Goal: Task Accomplishment & Management: Use online tool/utility

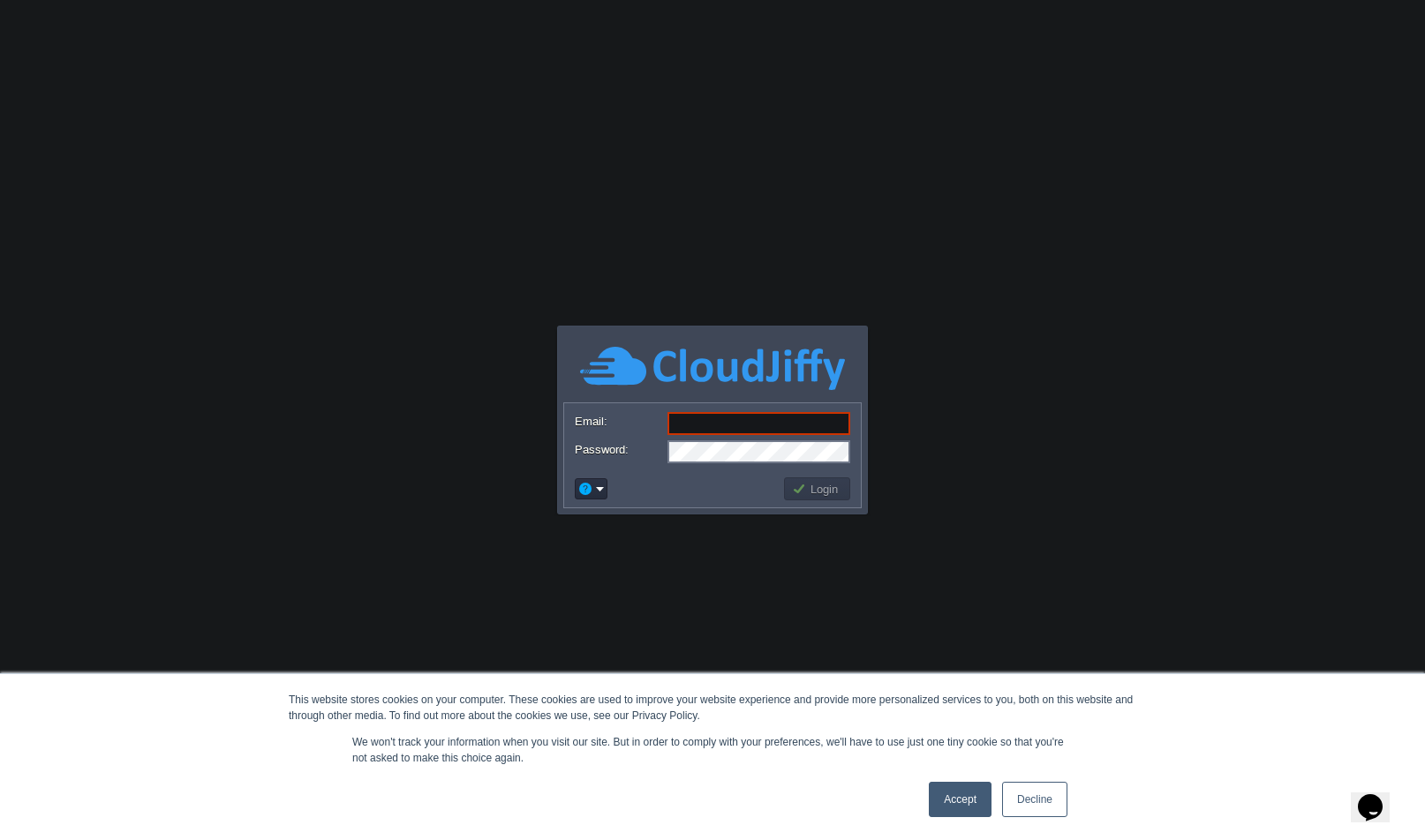
click at [745, 425] on input "Email:" at bounding box center [759, 424] width 182 height 23
paste input "[EMAIL_ADDRESS][DOMAIN_NAME]"
type input "[EMAIL_ADDRESS][DOMAIN_NAME]"
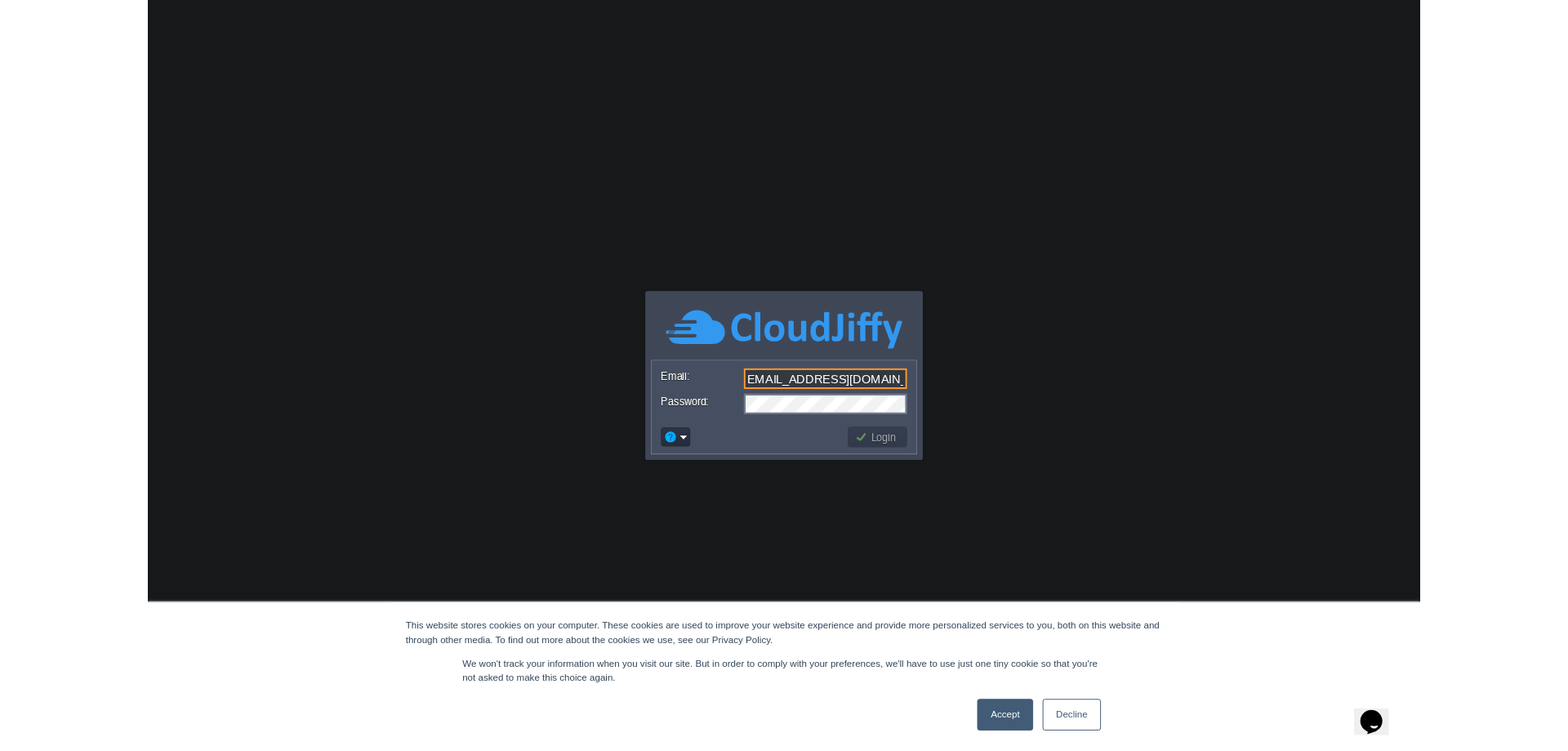
scroll to position [0, 0]
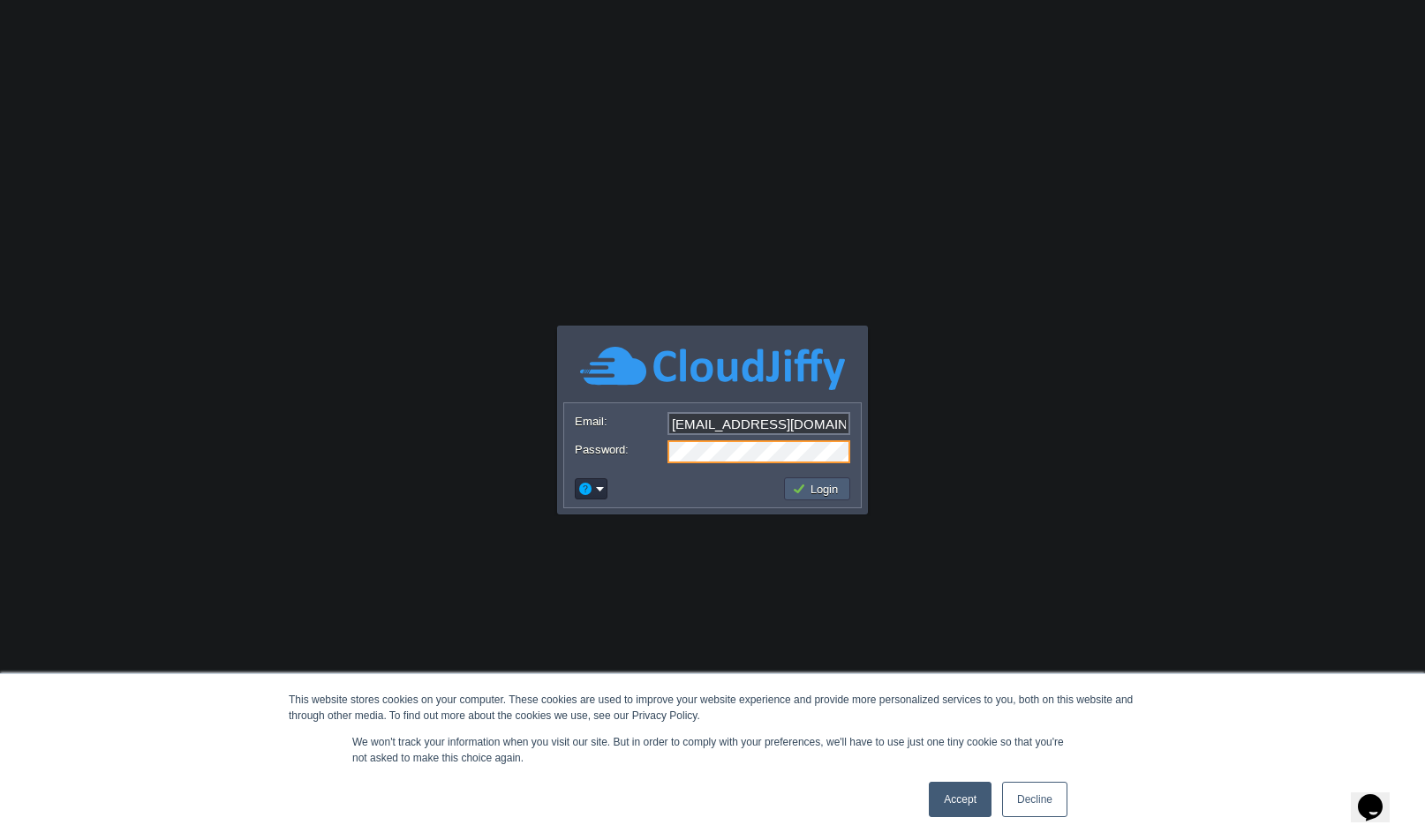
click at [828, 493] on button "Login" at bounding box center [817, 489] width 51 height 16
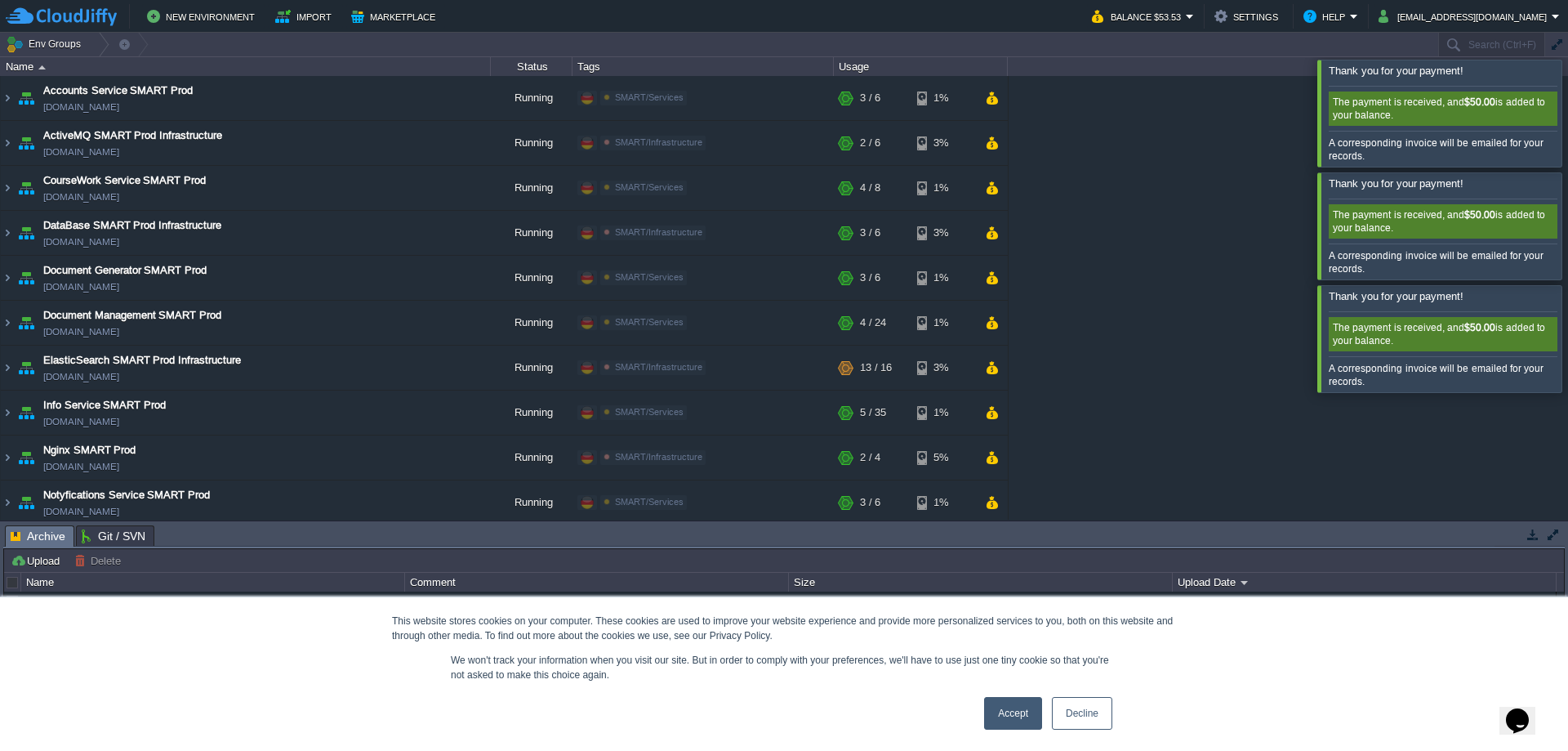
click at [1306, 91] on div at bounding box center [1588, 112] width 0 height 106
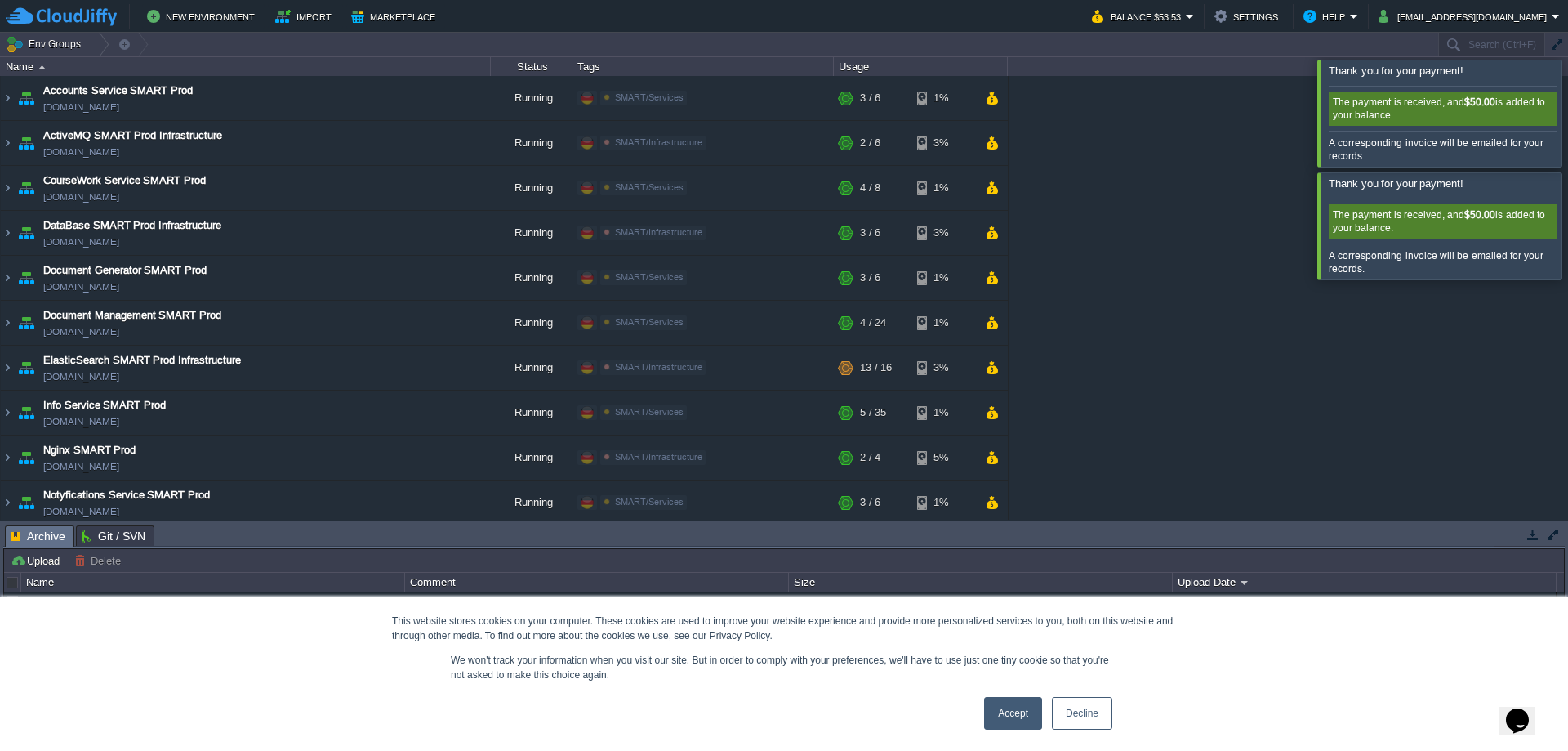
click at [1306, 112] on div at bounding box center [1588, 112] width 0 height 106
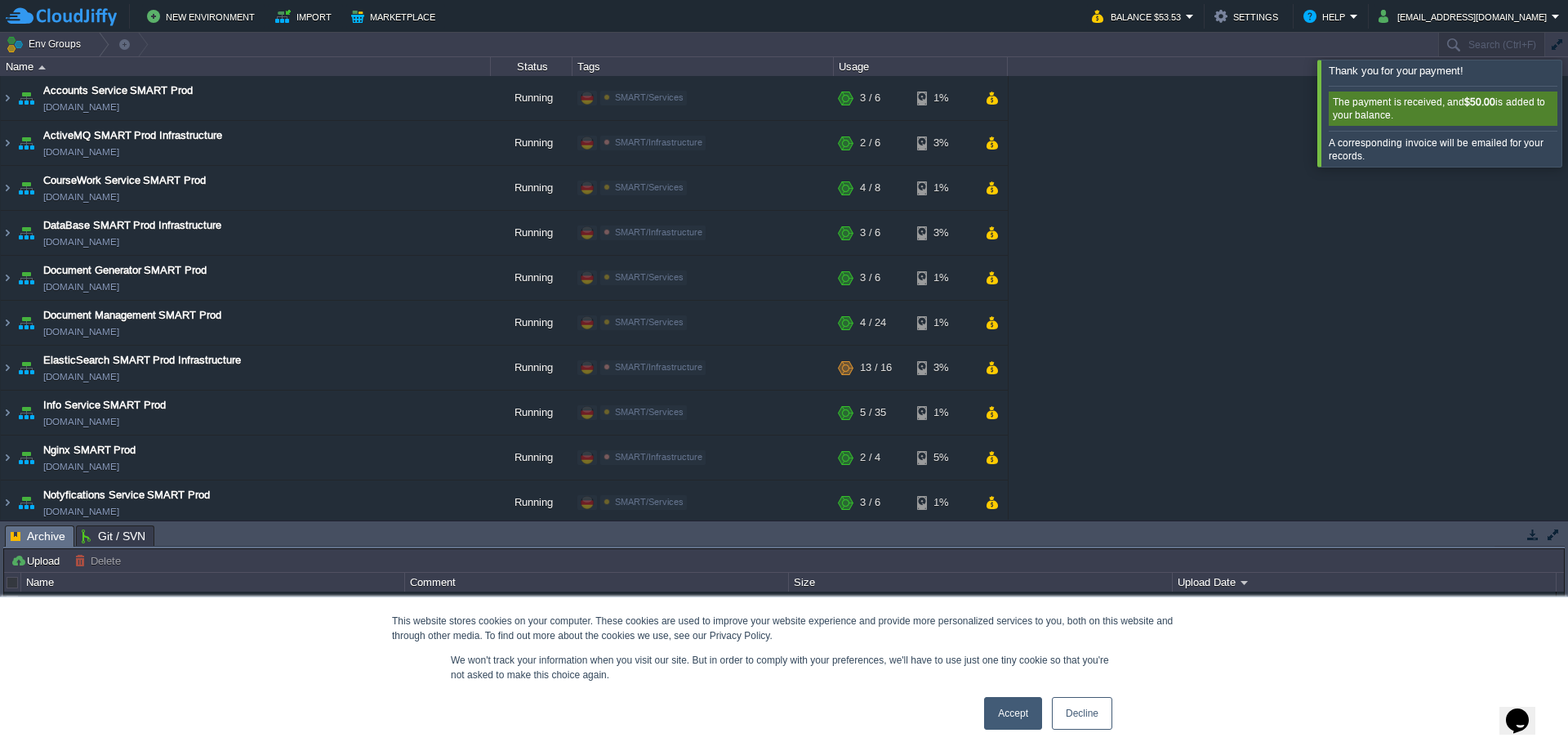
click at [1306, 134] on div at bounding box center [1588, 112] width 0 height 106
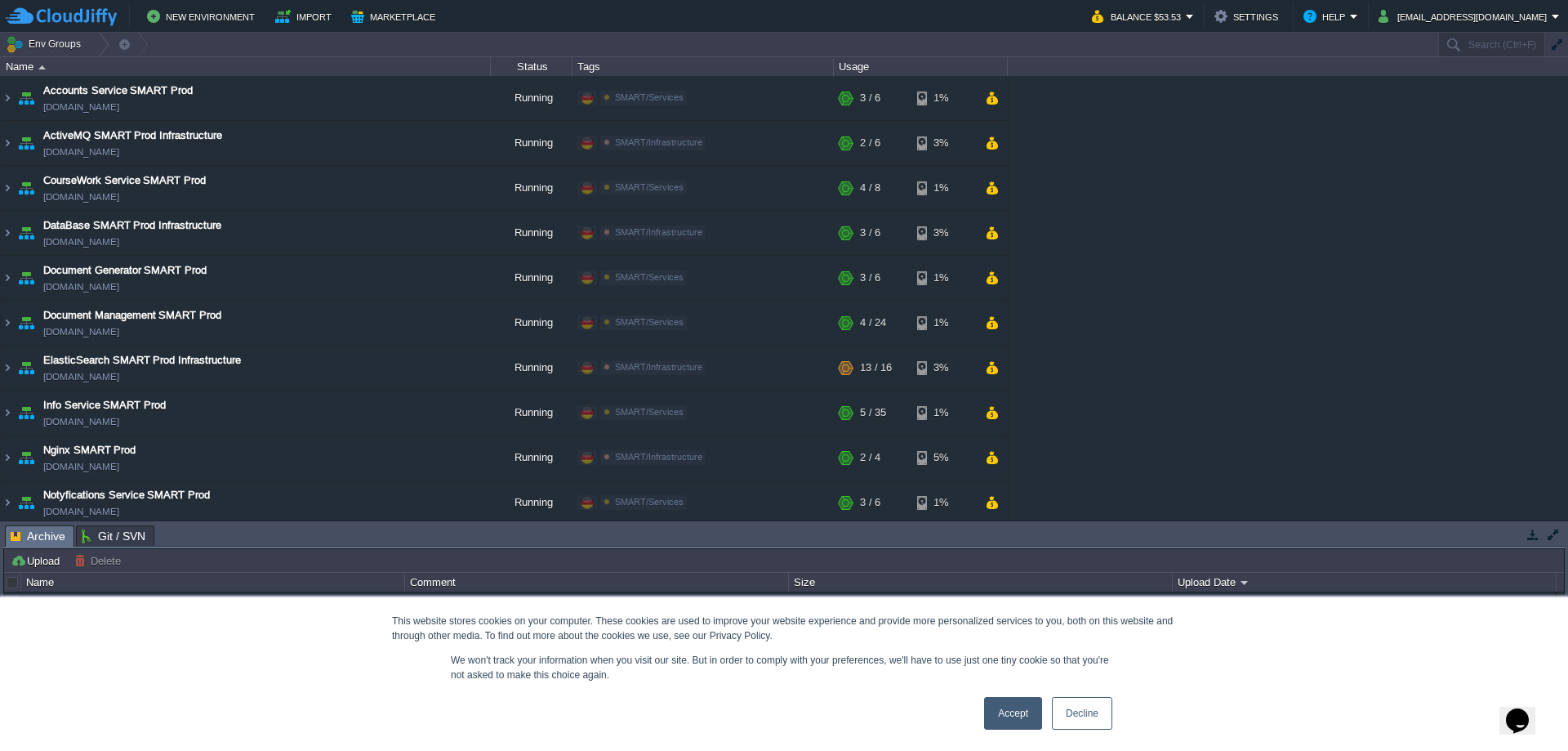
click at [1006, 709] on link "Accept" at bounding box center [1013, 713] width 58 height 33
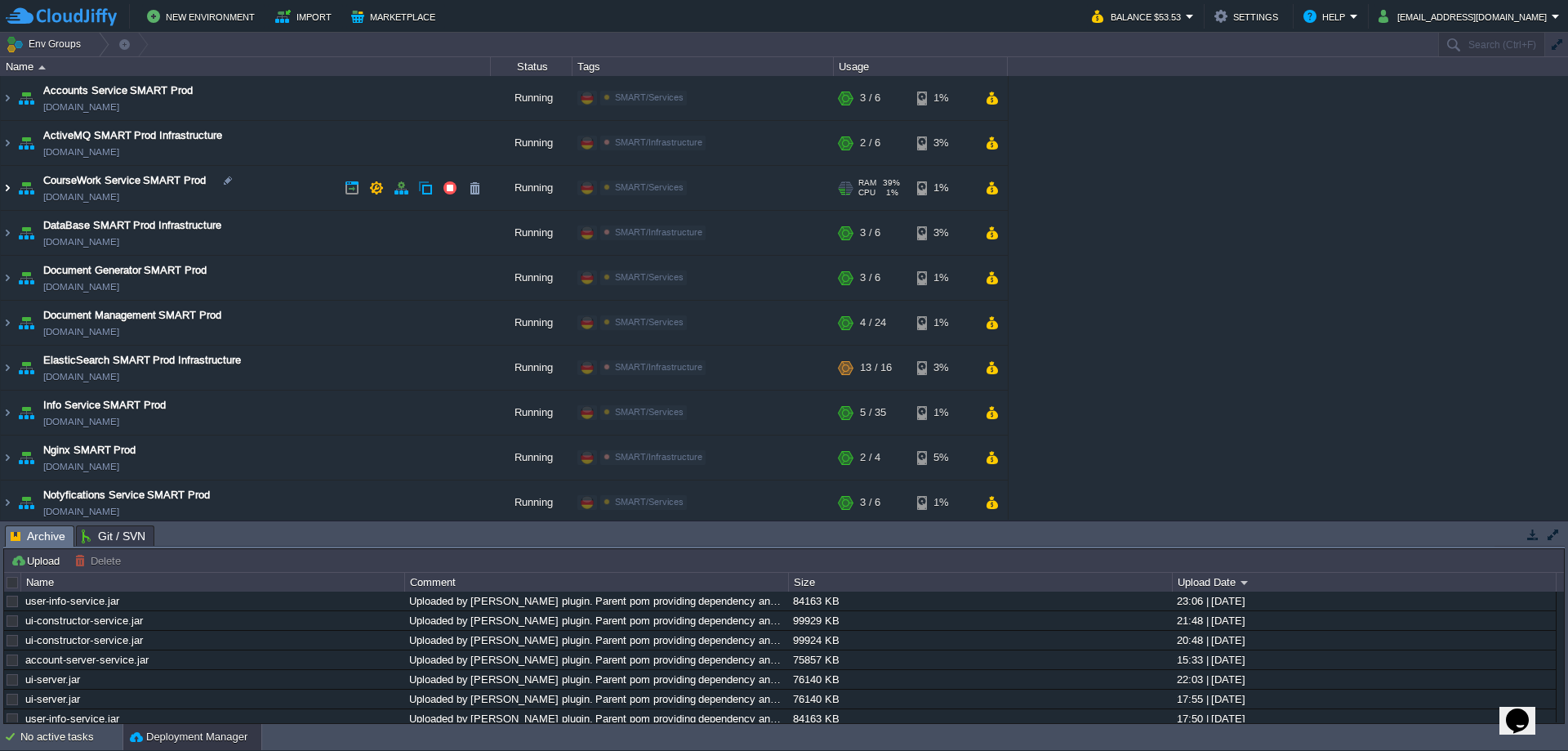
click at [13, 184] on img at bounding box center [7, 187] width 13 height 44
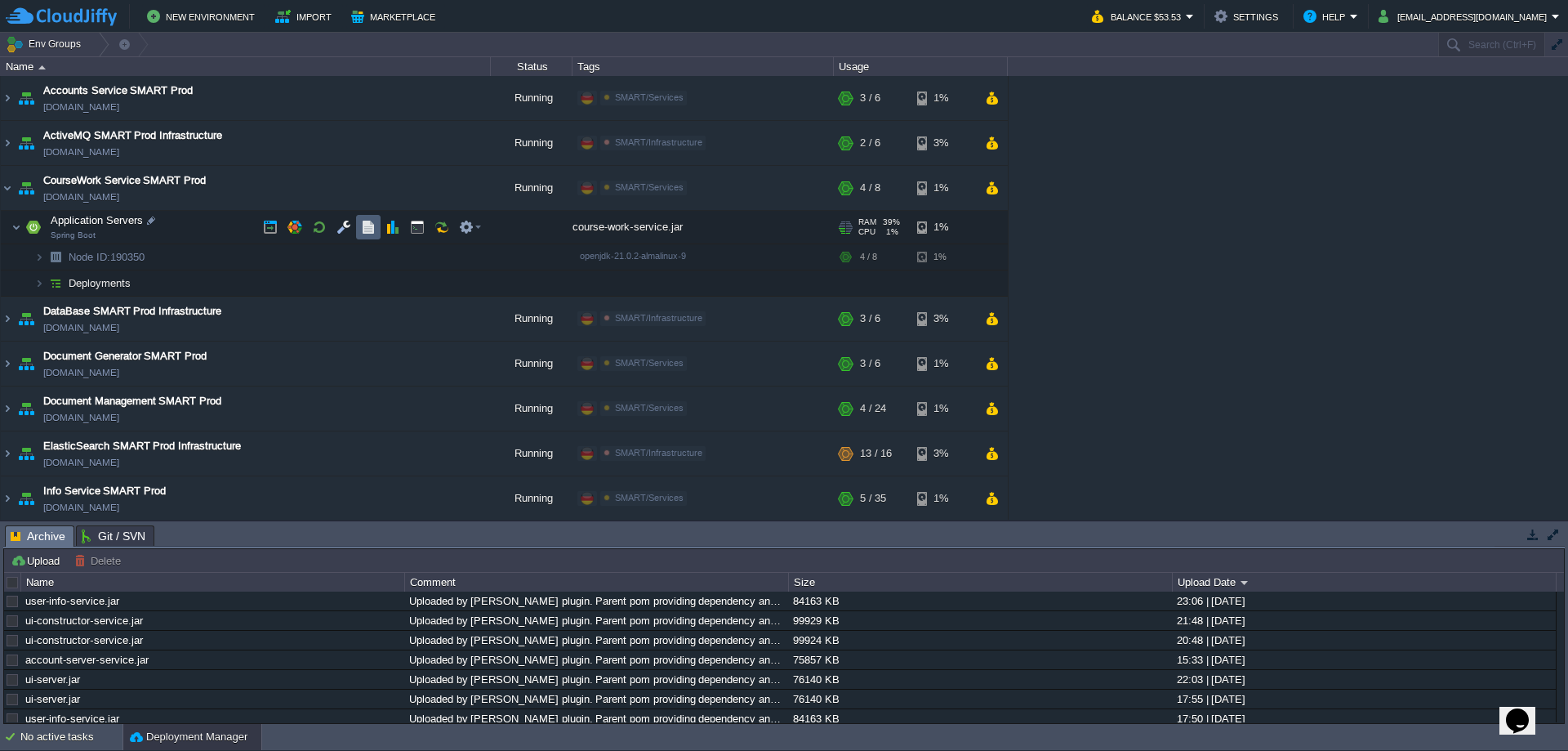
click at [367, 229] on button "button" at bounding box center [369, 227] width 15 height 15
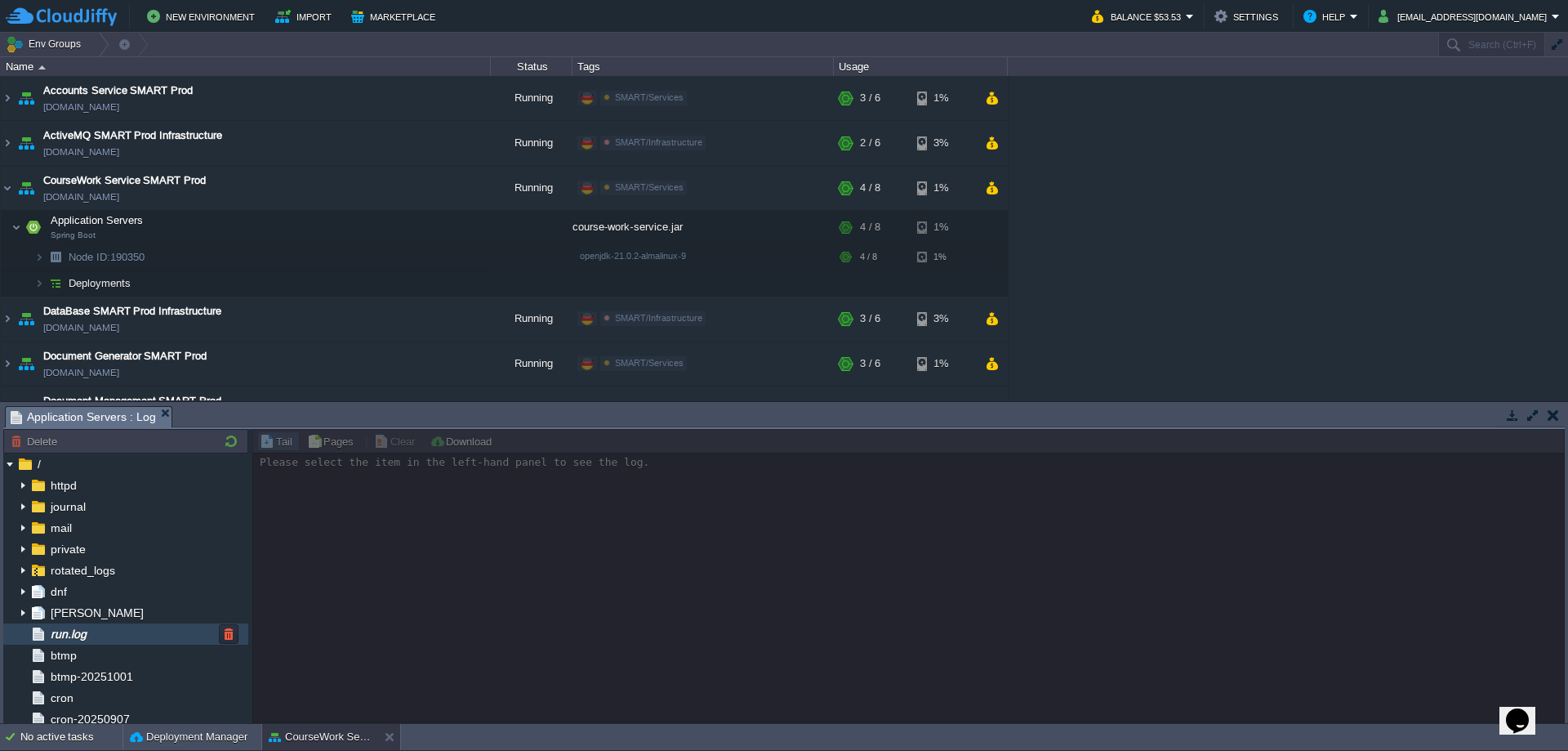
click at [134, 627] on div "run.log" at bounding box center [126, 634] width 245 height 22
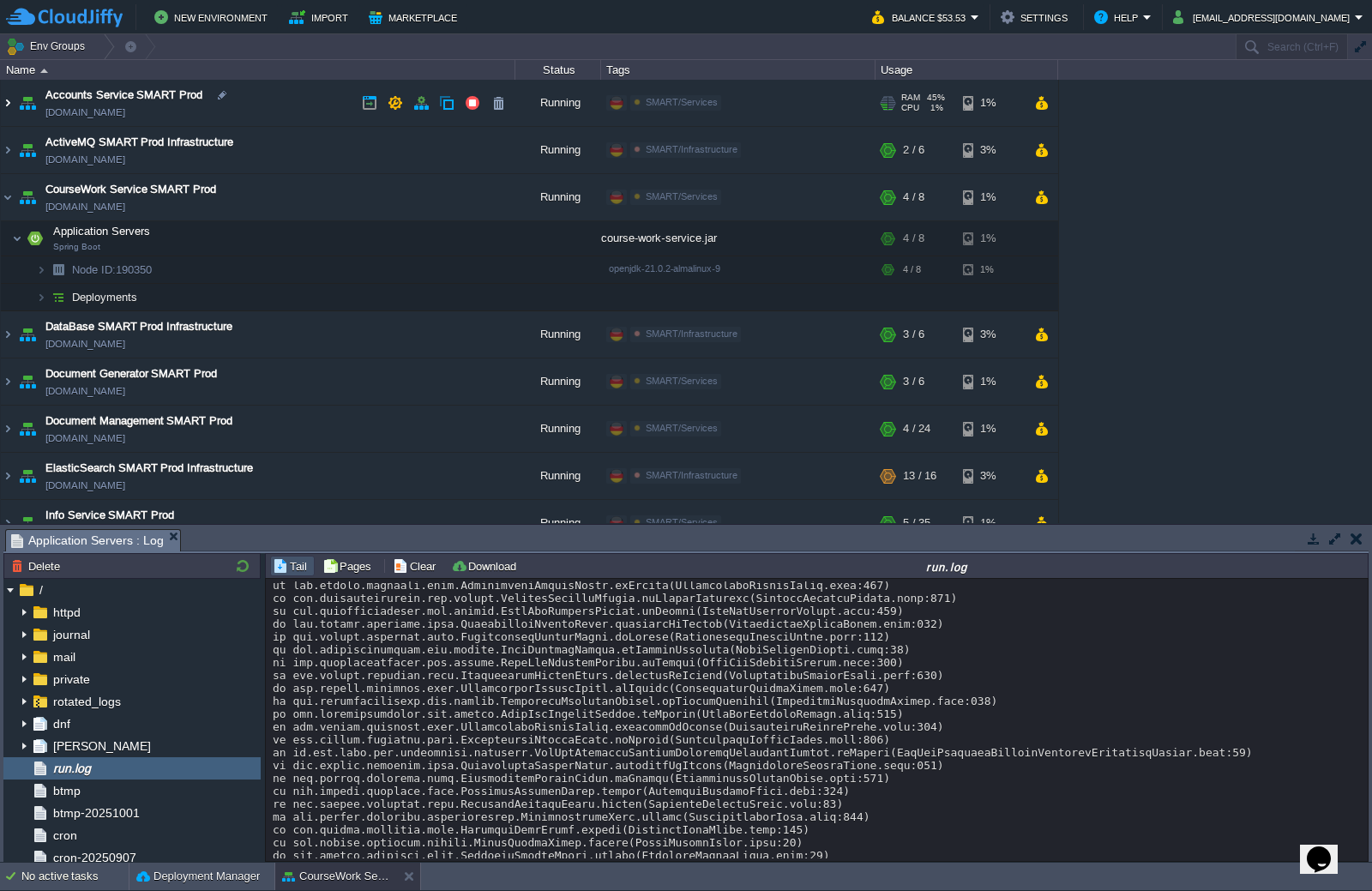
click at [12, 105] on img at bounding box center [8, 102] width 14 height 46
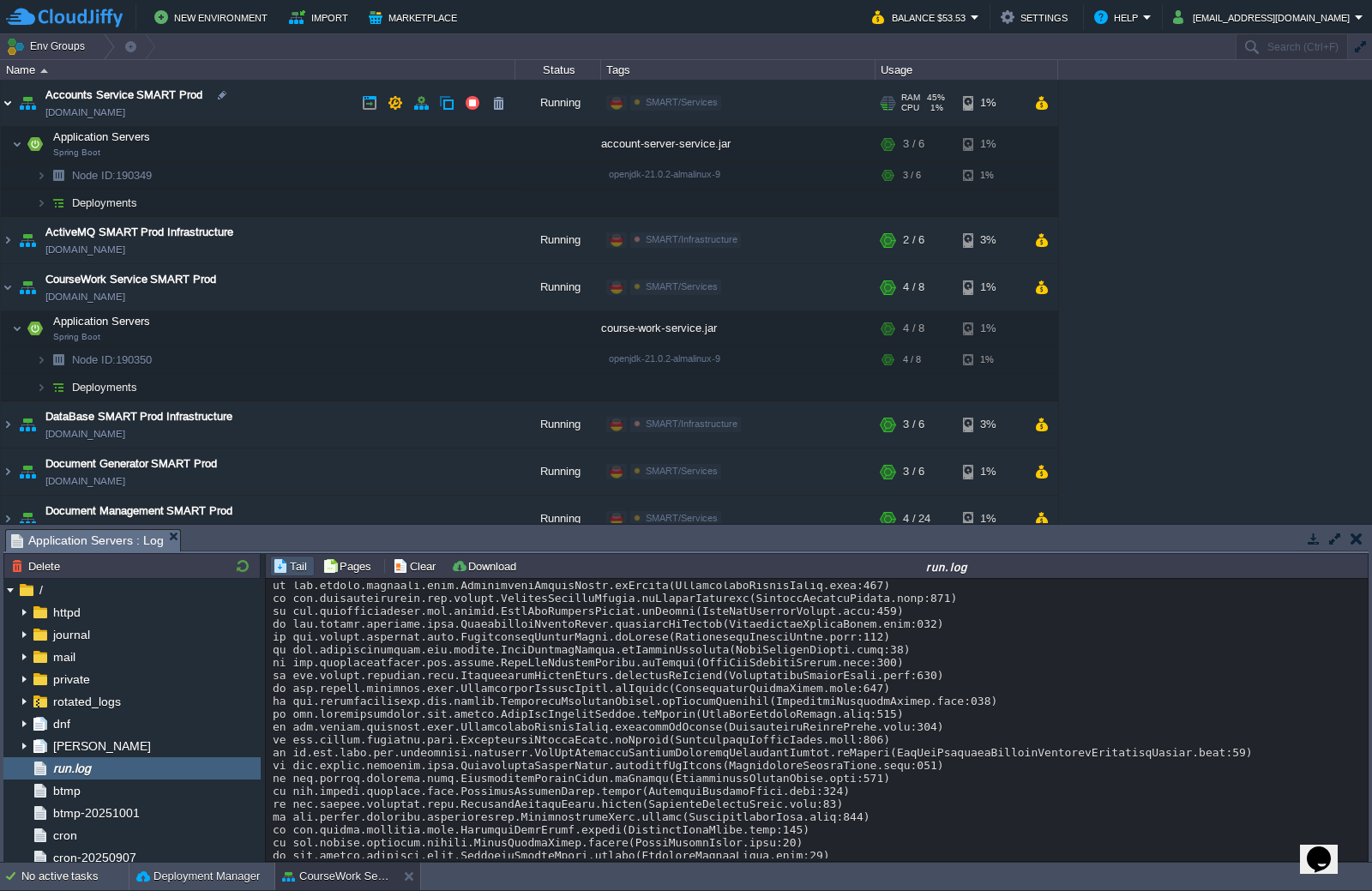
click at [12, 105] on img at bounding box center [8, 102] width 14 height 46
click at [8, 110] on img at bounding box center [8, 102] width 14 height 46
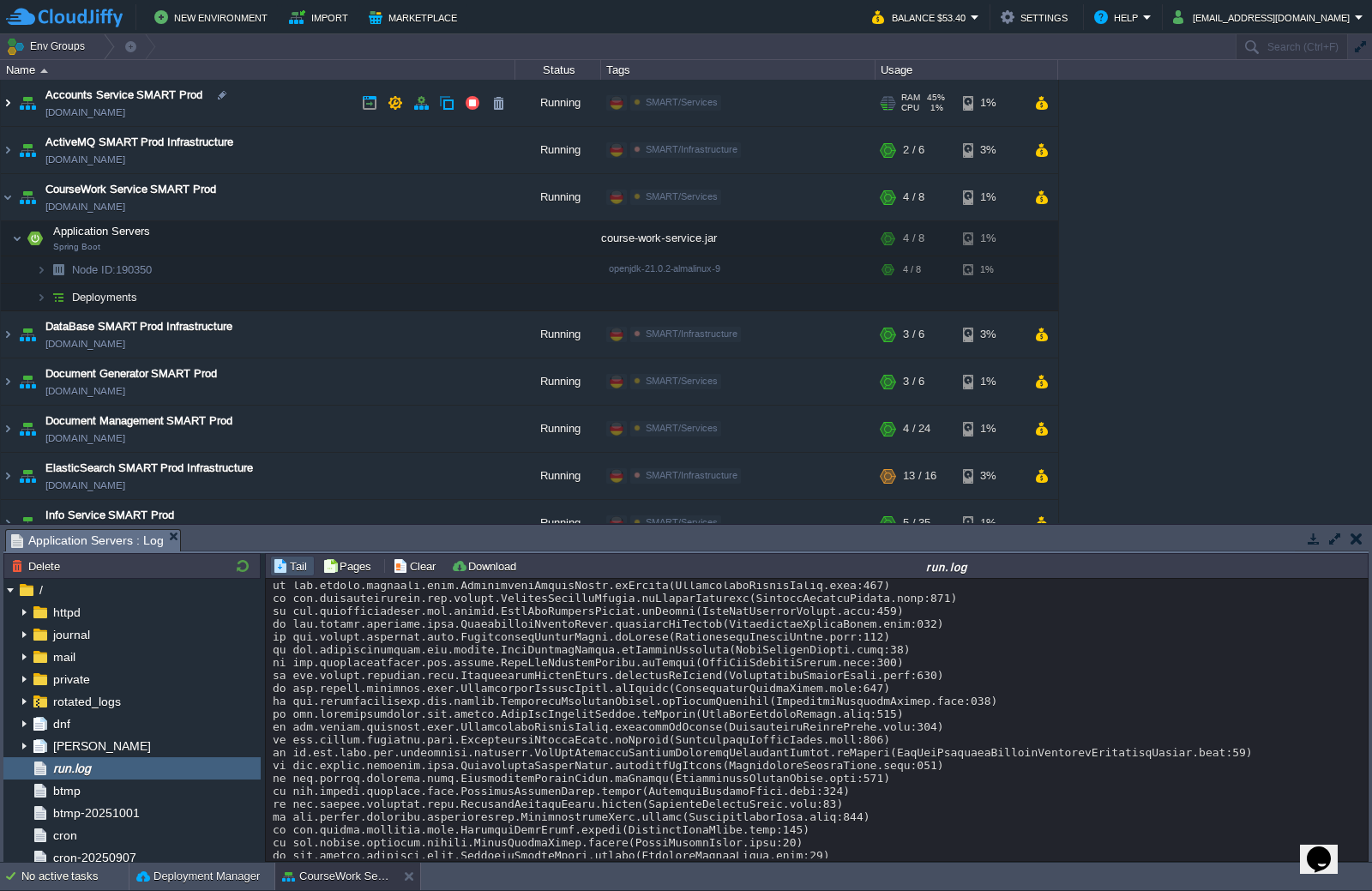
click at [9, 109] on img at bounding box center [8, 102] width 14 height 46
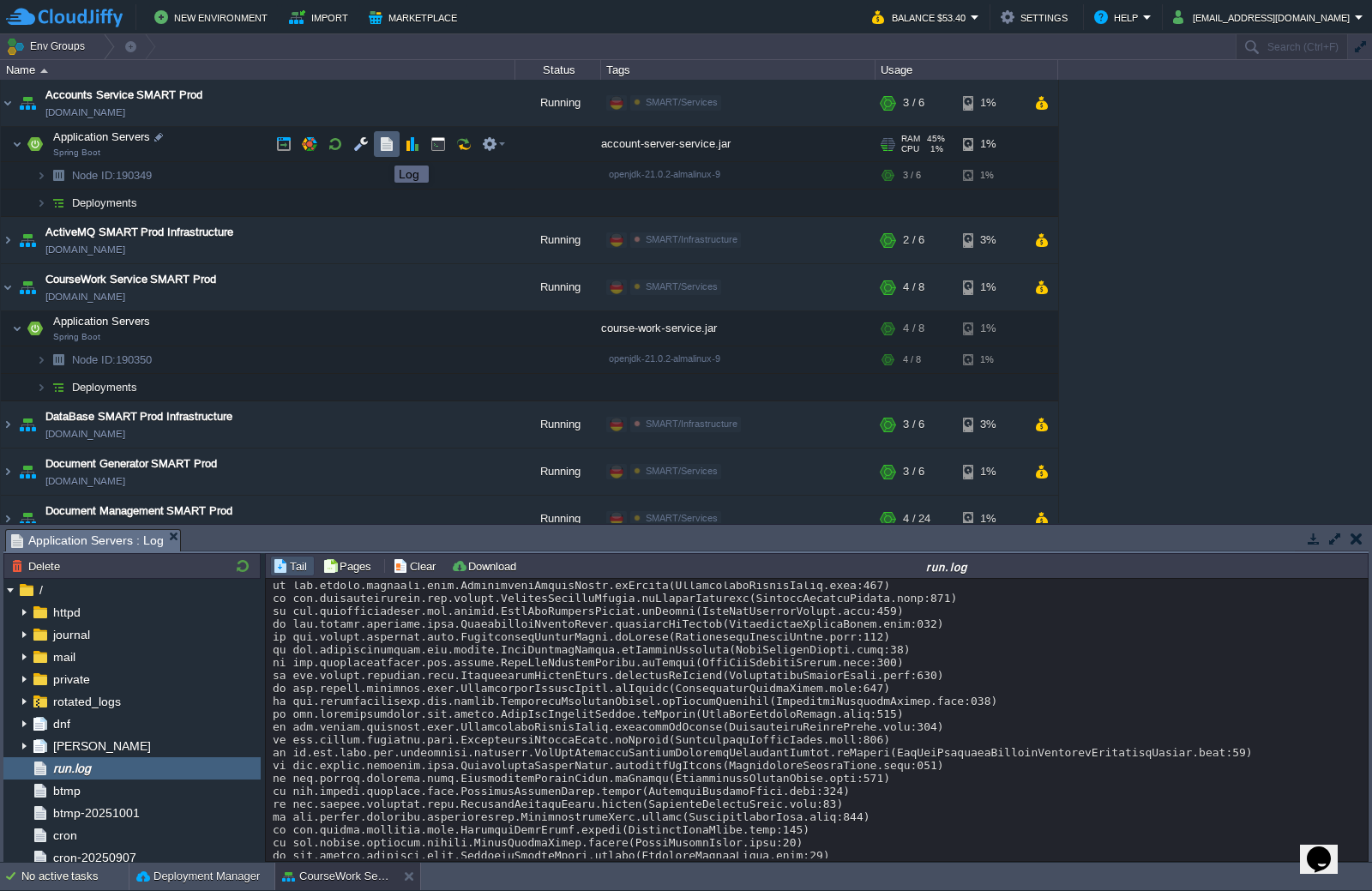
click at [381, 150] on button "button" at bounding box center [387, 144] width 16 height 16
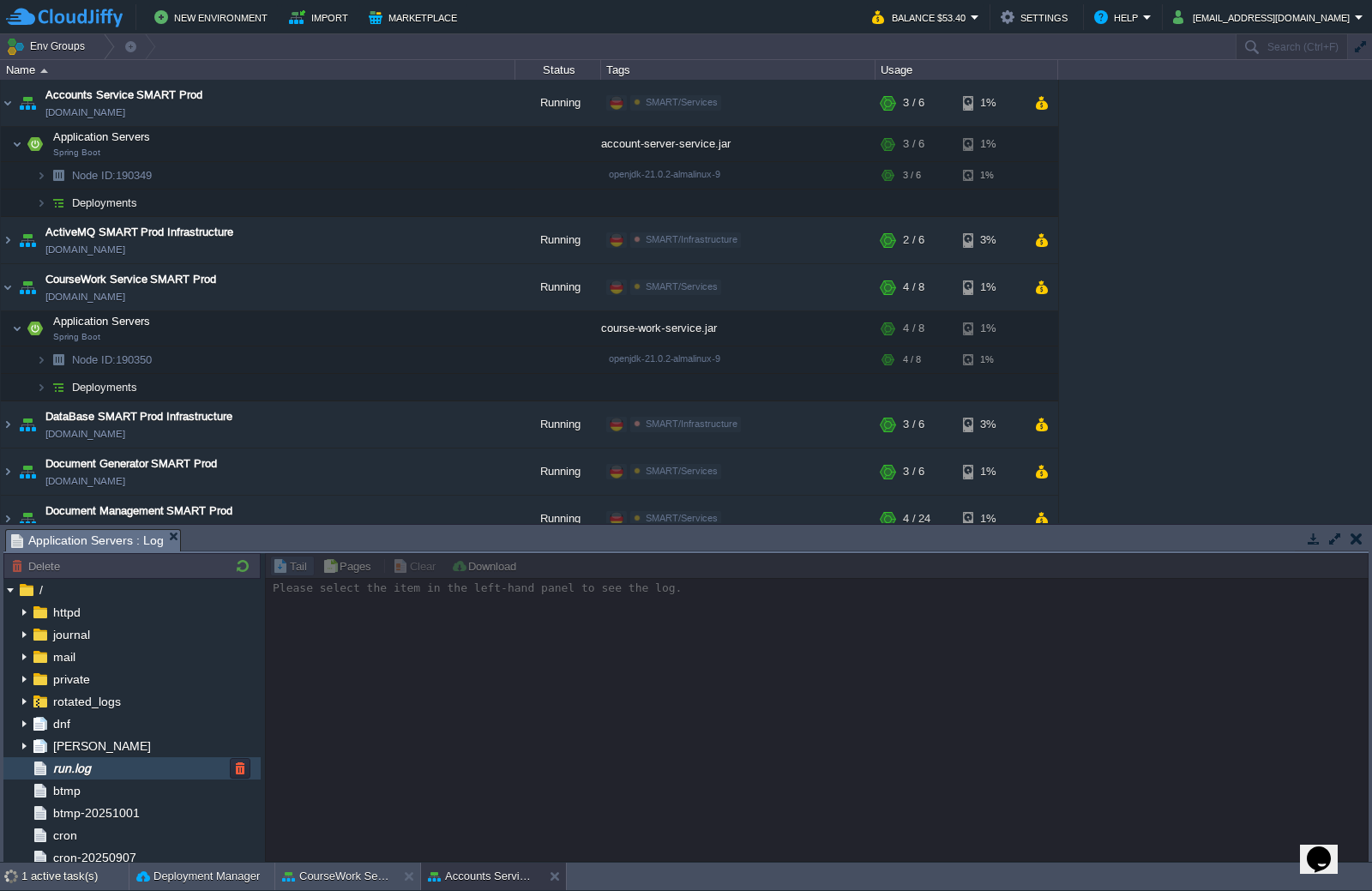
click at [89, 768] on span "run.log" at bounding box center [71, 769] width 43 height 16
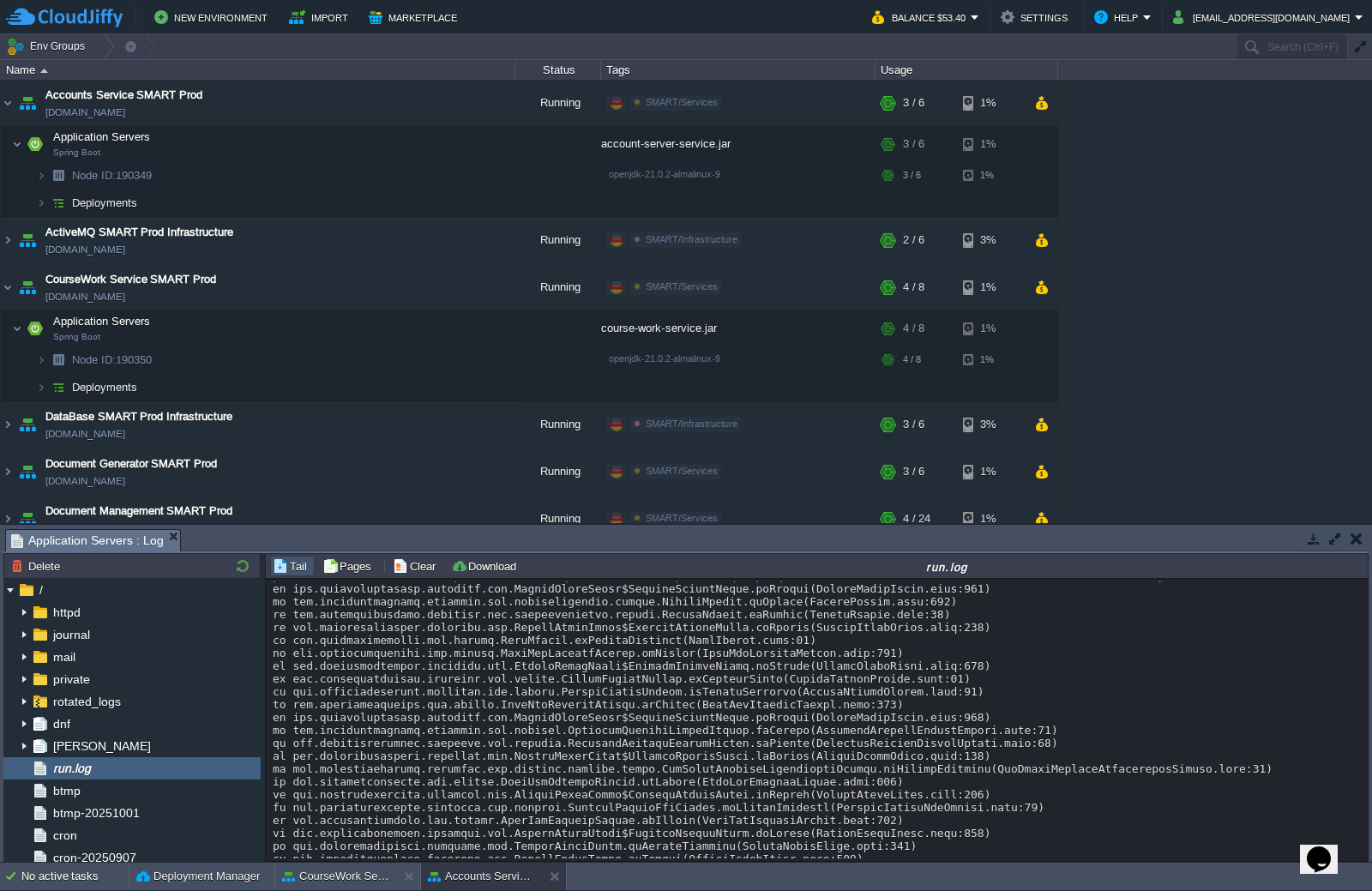
scroll to position [12752, 0]
drag, startPoint x: 490, startPoint y: 778, endPoint x: 271, endPoint y: 763, distance: 219.5
click at [271, 763] on div "Loading..." at bounding box center [816, 720] width 1102 height 282
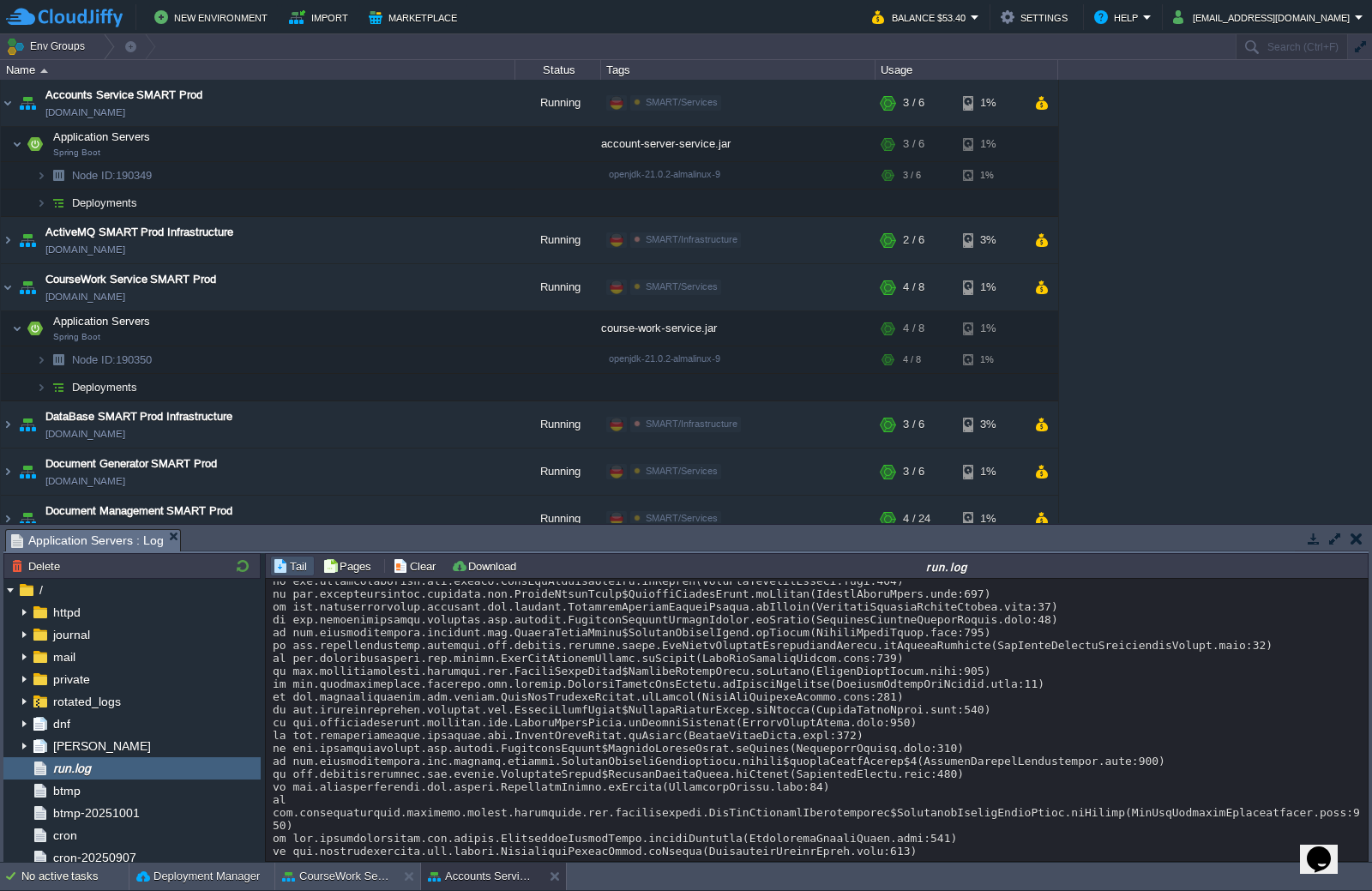
scroll to position [9922, 0]
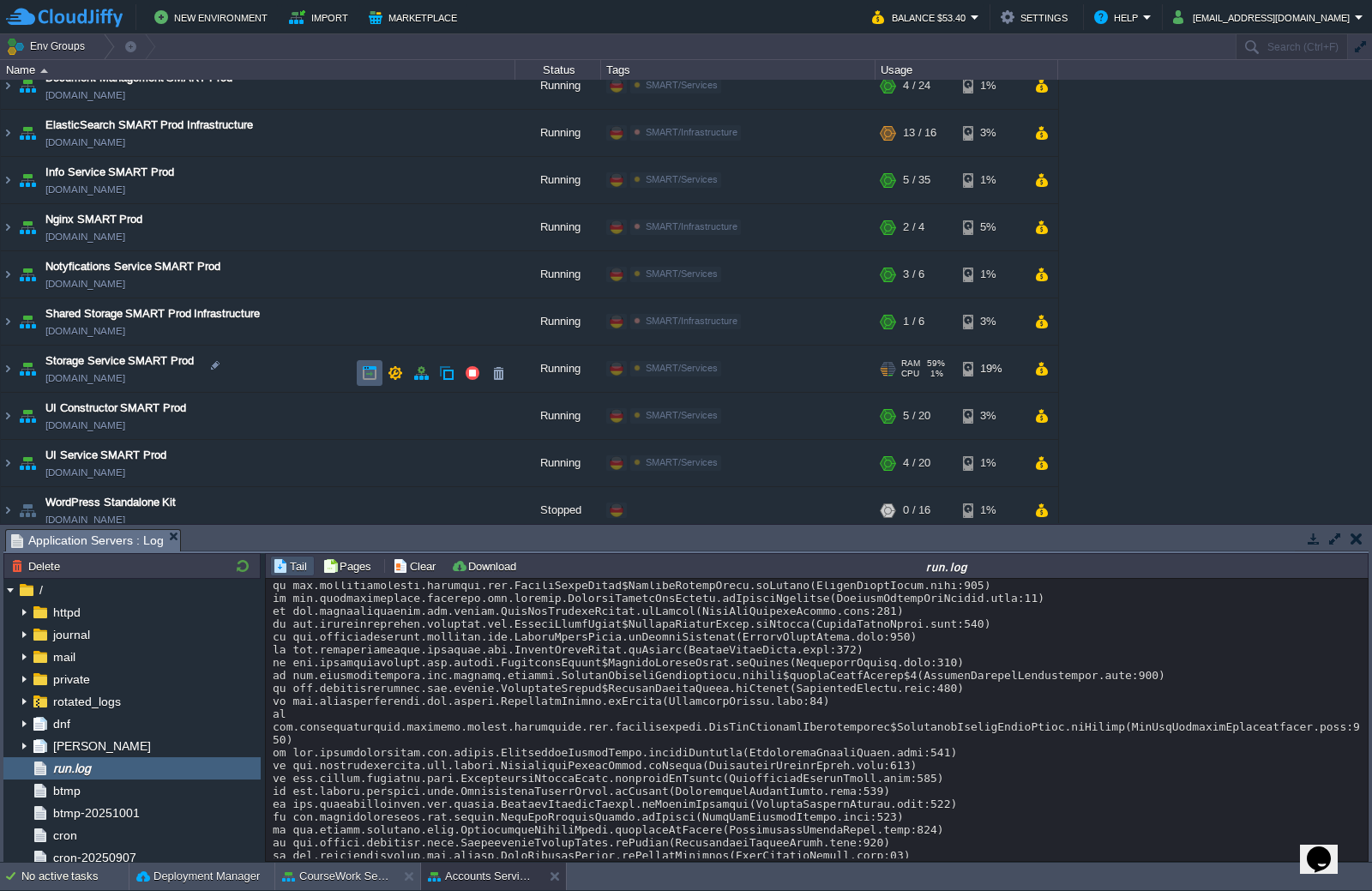
scroll to position [492, 0]
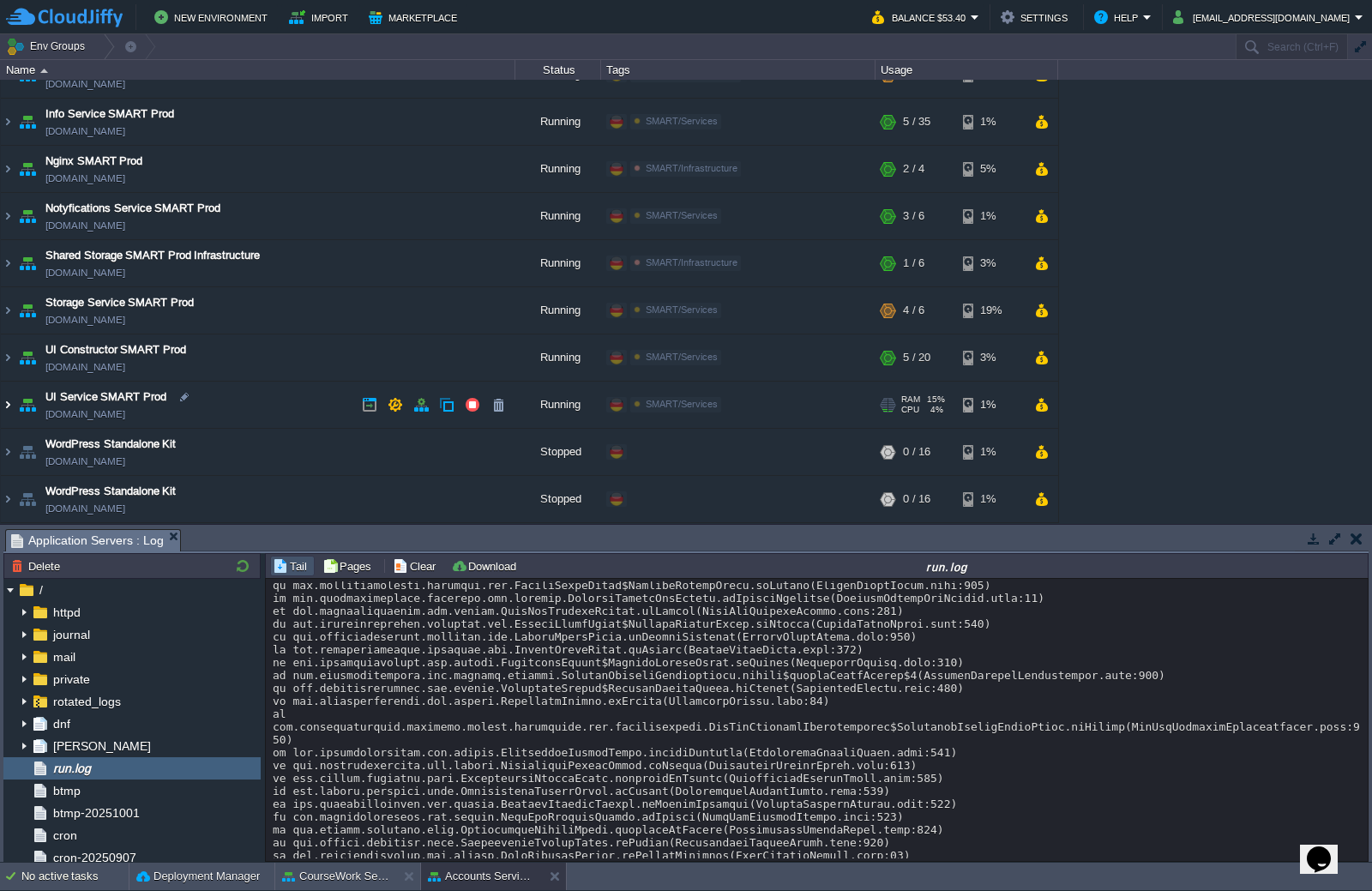
click at [9, 410] on img at bounding box center [8, 404] width 14 height 46
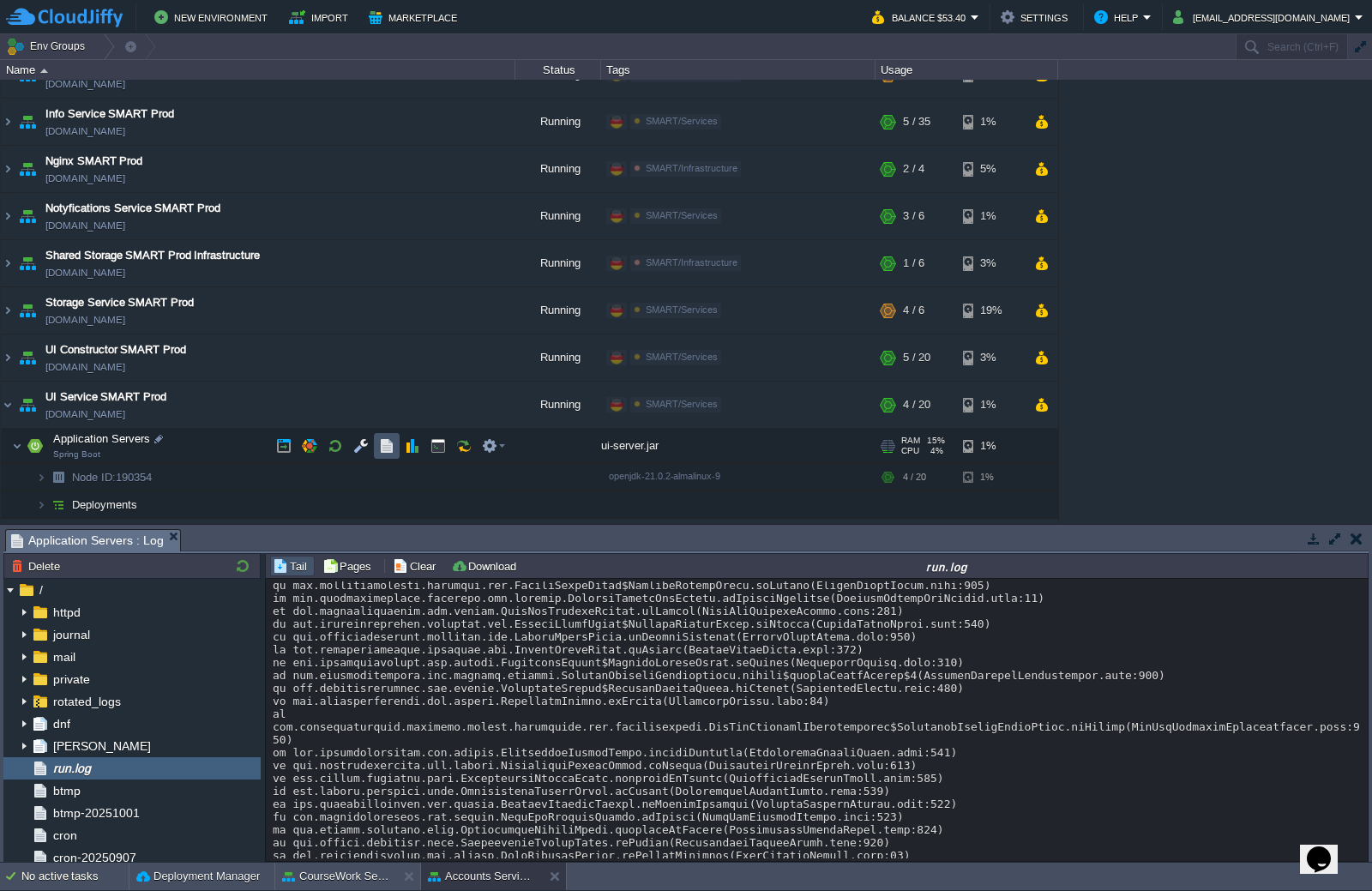
click at [385, 452] on button "button" at bounding box center [387, 446] width 16 height 16
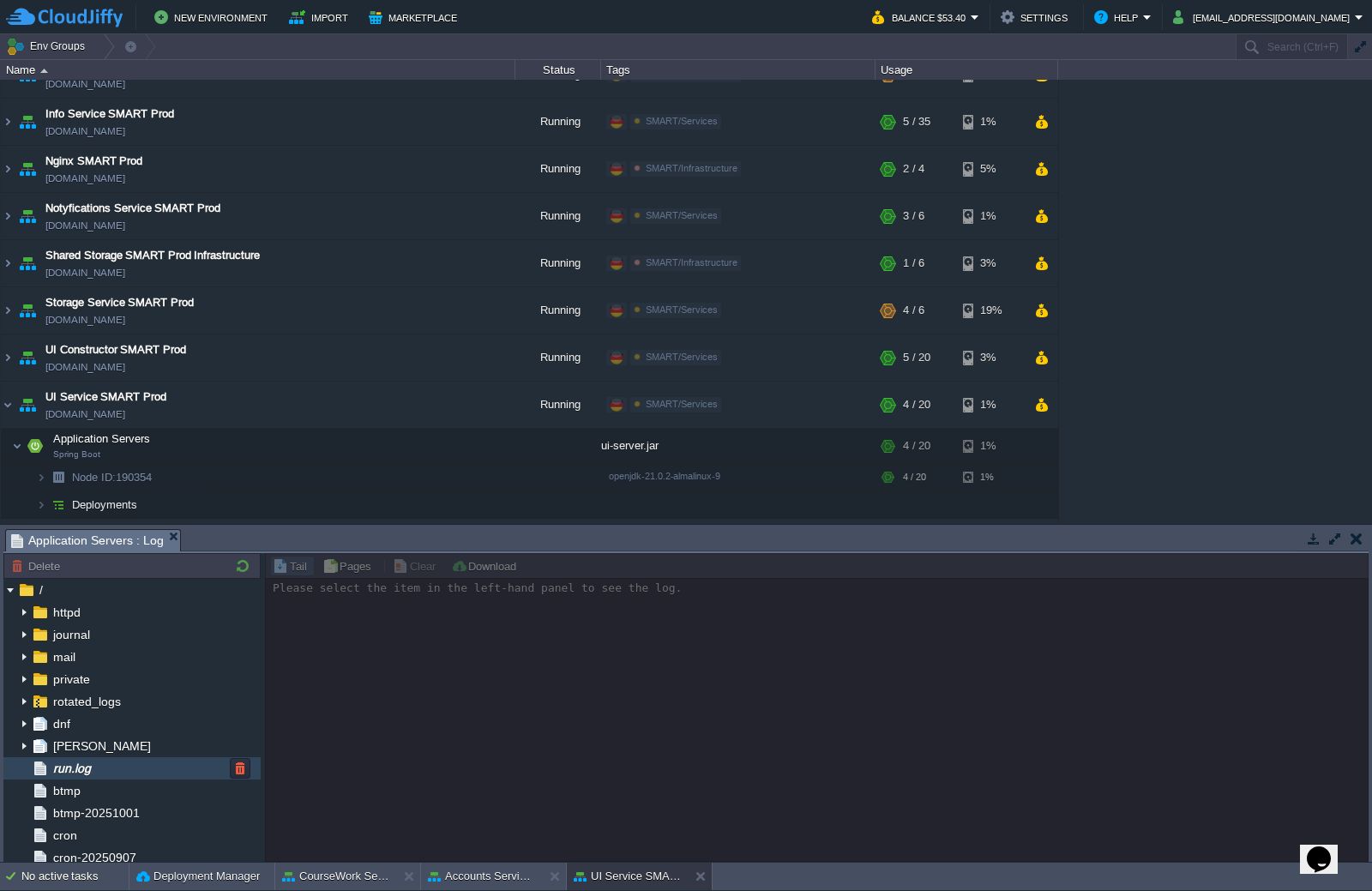
click at [111, 764] on div "run.log" at bounding box center [132, 769] width 257 height 23
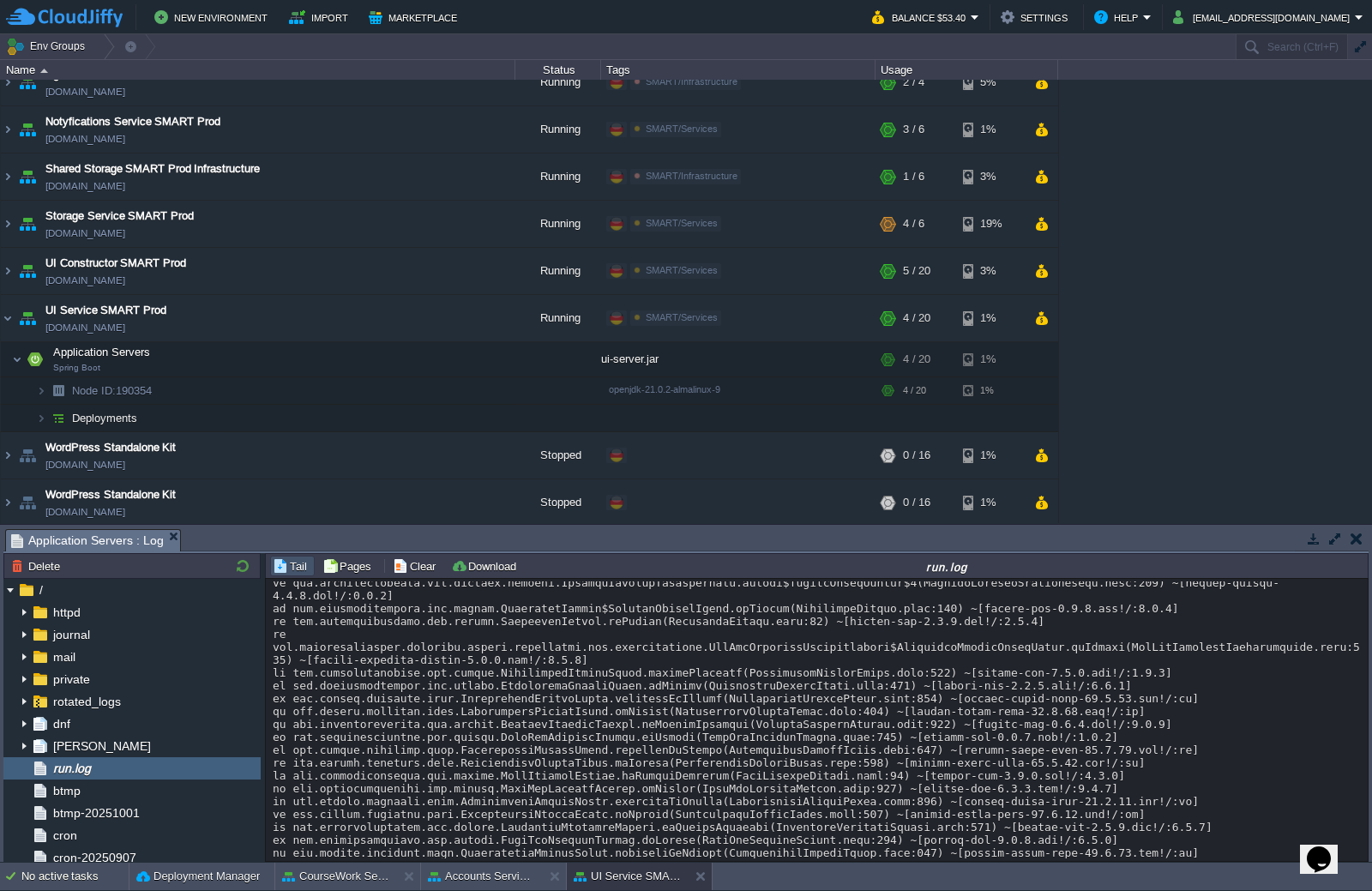
scroll to position [14772, 0]
